Goal: Information Seeking & Learning: Find contact information

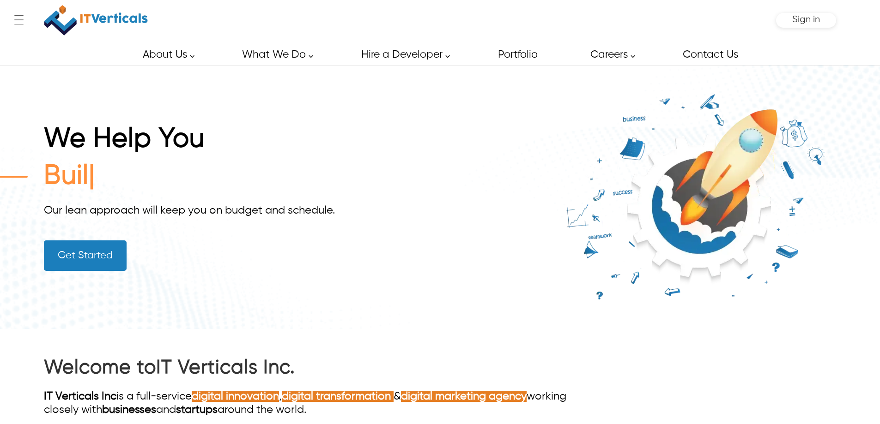
scroll to position [22, 0]
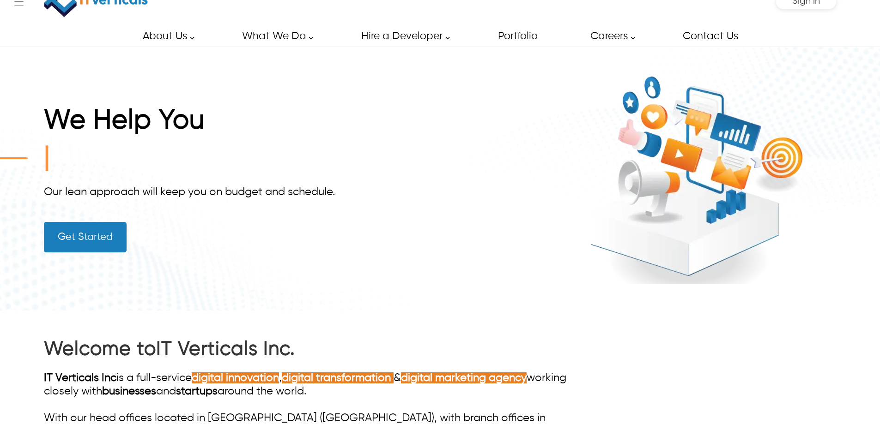
click at [713, 33] on link "Contact Us" at bounding box center [710, 36] width 76 height 21
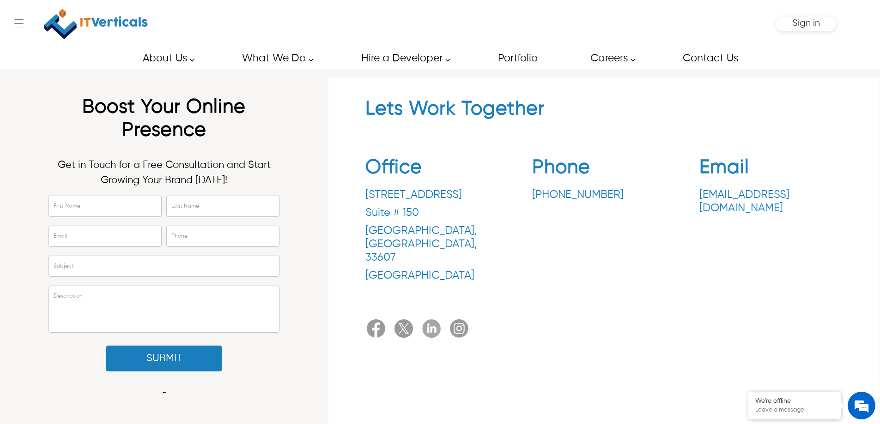
drag, startPoint x: 527, startPoint y: 193, endPoint x: 598, endPoint y: 194, distance: 71.1
click at [606, 194] on div "Office [STREET_ADDRESS] Phone [PHONE_NUMBER] Email [EMAIL_ADDRESS][DOMAIN_NAME]" at bounding box center [604, 221] width 478 height 145
copy p "[PHONE_NUMBER]"
click at [483, 269] on p "[GEOGRAPHIC_DATA]" at bounding box center [436, 275] width 143 height 13
drag, startPoint x: 366, startPoint y: 197, endPoint x: 389, endPoint y: 195, distance: 23.1
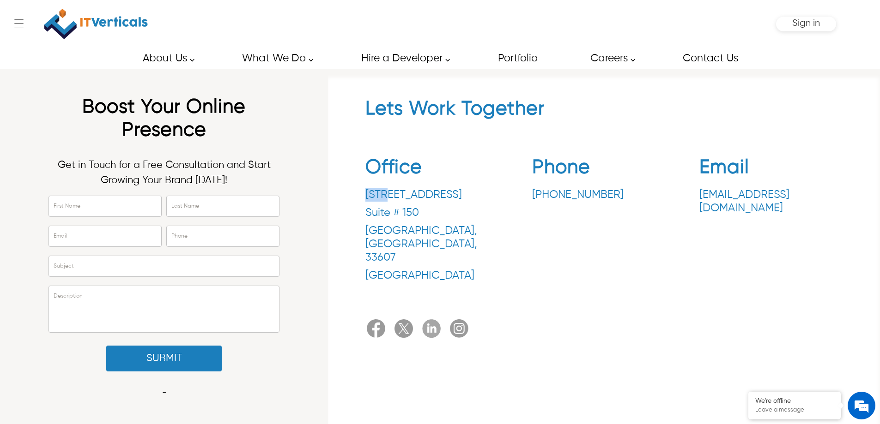
click at [389, 195] on p "[STREET_ADDRESS]" at bounding box center [436, 194] width 143 height 13
copy p "3030"
